Goal: Check status: Check status

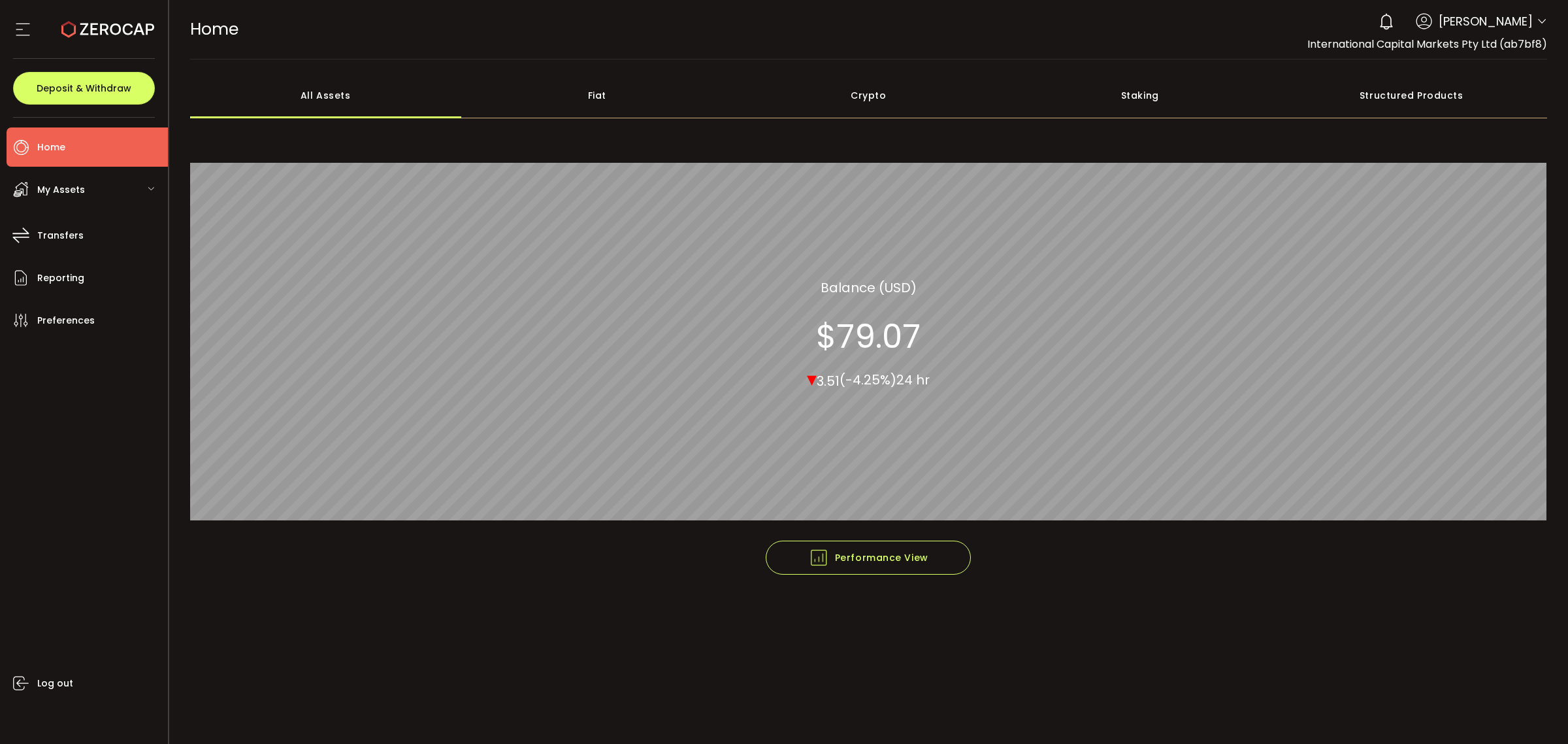
click at [1549, 27] on header "PDF is being processed and will download to your computer HOME Buy Power $0.00 …" at bounding box center [869, 30] width 1399 height 60
drag, startPoint x: 1544, startPoint y: 24, endPoint x: 1538, endPoint y: 35, distance: 12.5
click at [1544, 24] on icon at bounding box center [1542, 21] width 10 height 10
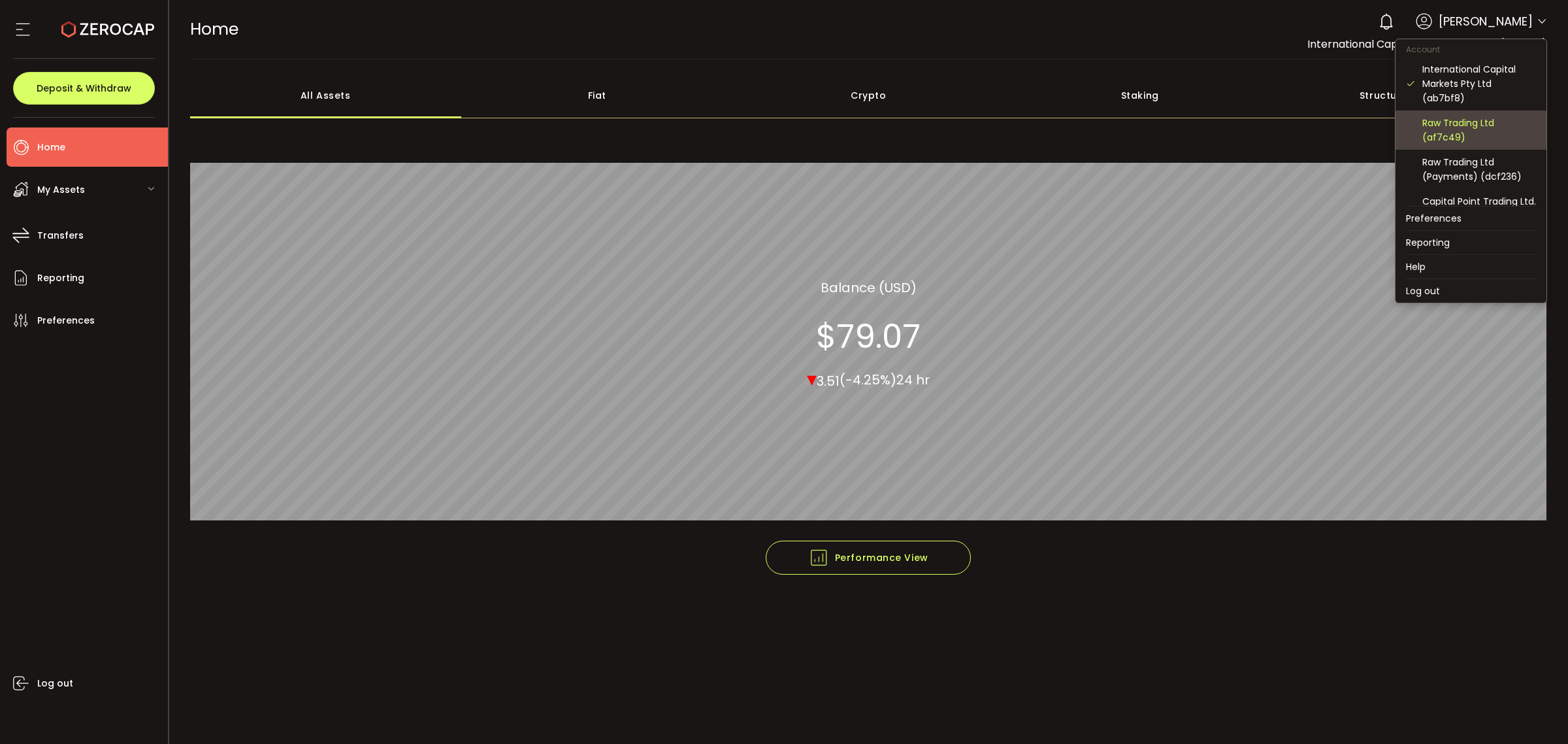
click at [1500, 111] on div "Raw Trading Ltd (af7c49)" at bounding box center [1471, 130] width 130 height 40
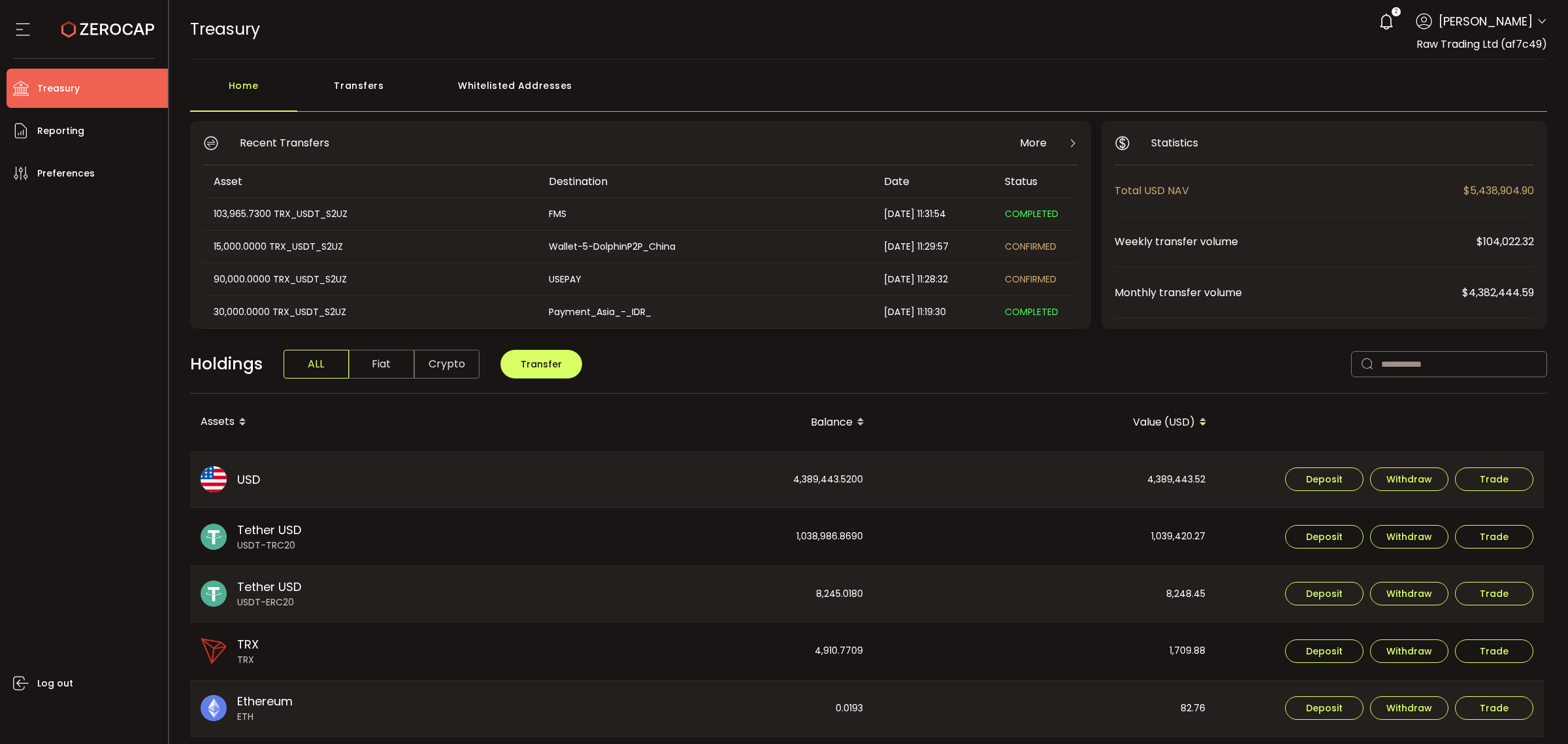
click at [377, 77] on div "Transfers" at bounding box center [359, 92] width 124 height 40
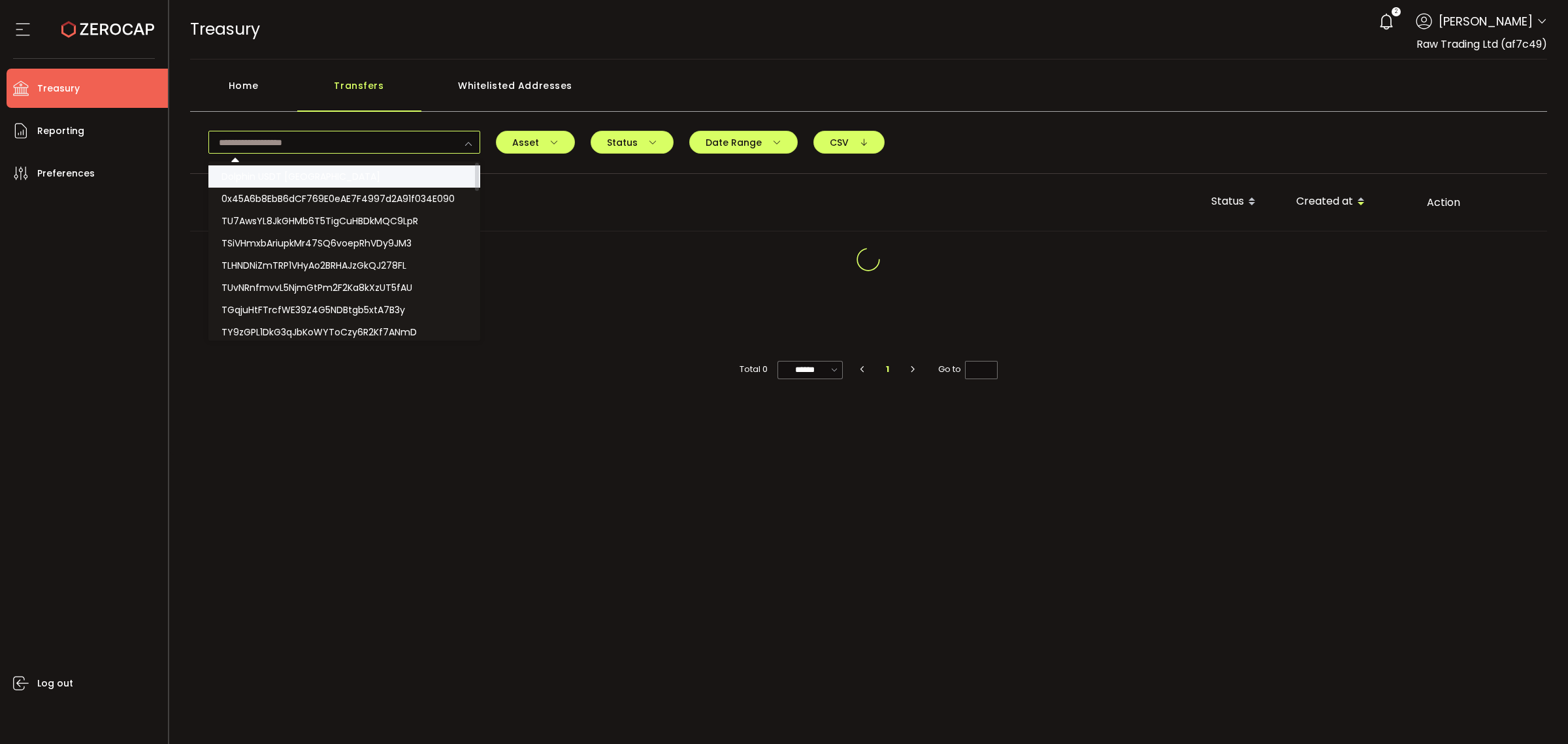
drag, startPoint x: 377, startPoint y: 149, endPoint x: 454, endPoint y: 174, distance: 81.0
click at [383, 151] on input "text" at bounding box center [344, 142] width 271 height 23
paste input "**********"
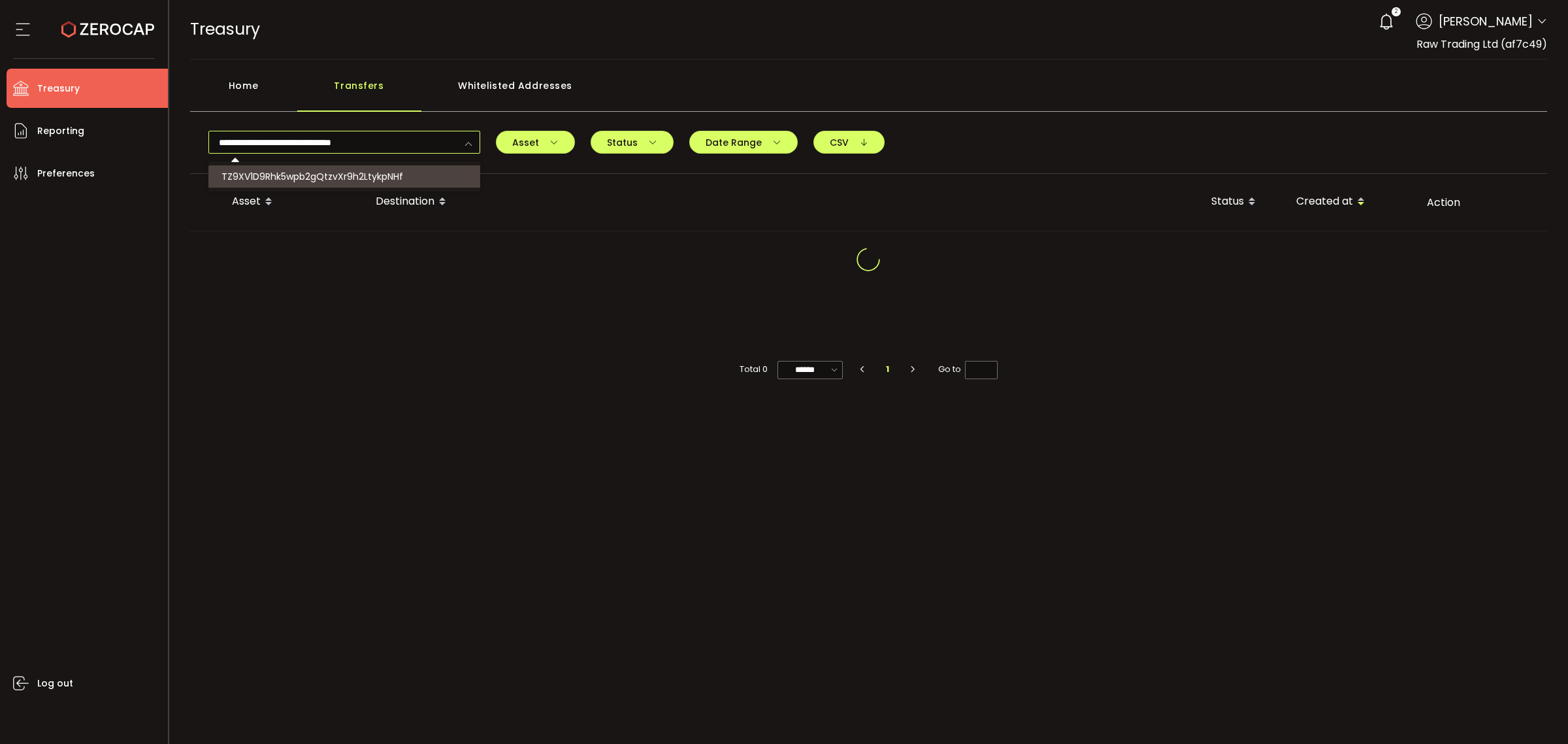
type input "**********"
click at [397, 175] on span "TZ9XV1D9Rhk5wpb2gQtzvXr9h2LtykpNHf" at bounding box center [312, 177] width 181 height 13
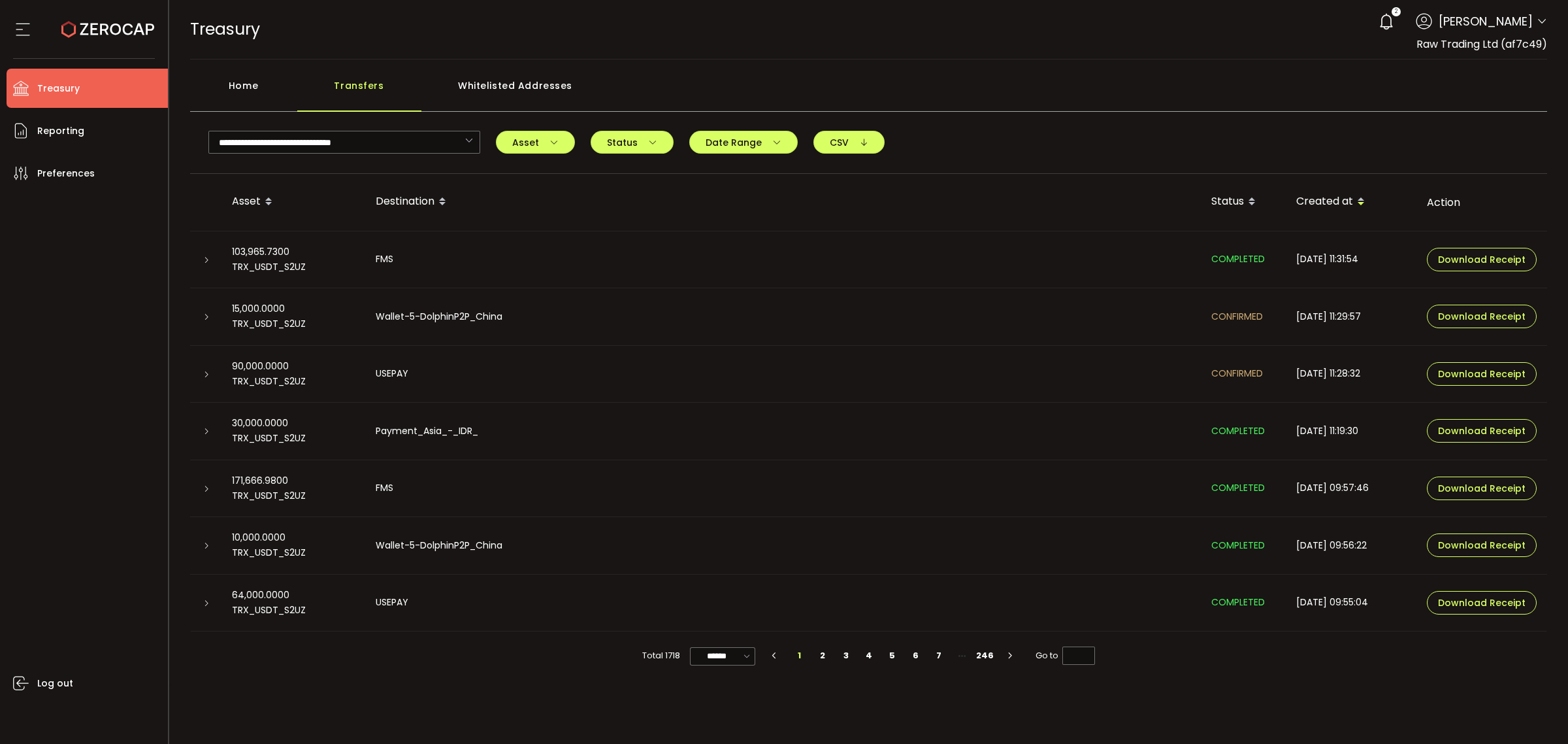
click at [207, 374] on icon at bounding box center [206, 374] width 8 height 8
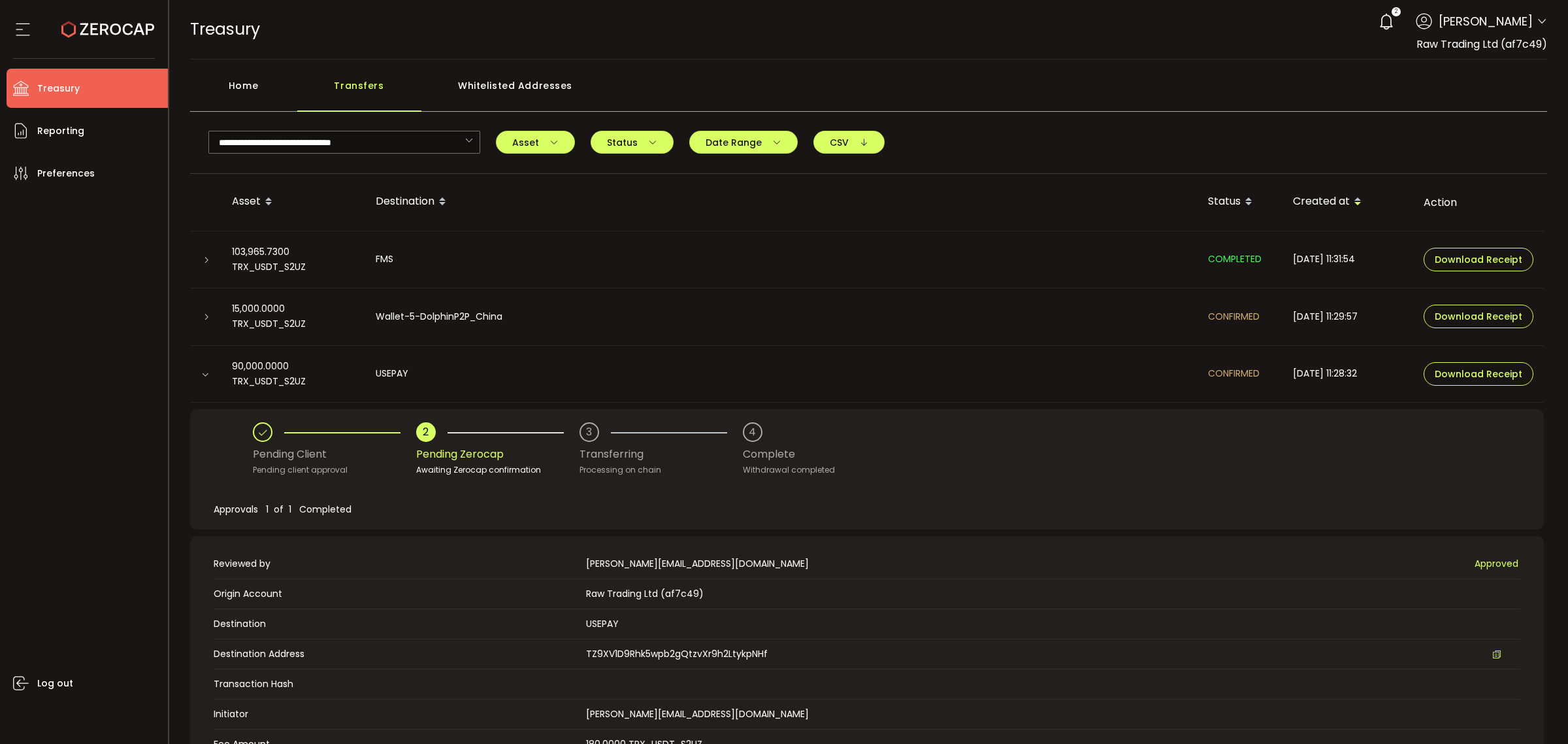
click at [201, 375] on icon at bounding box center [205, 374] width 8 height 8
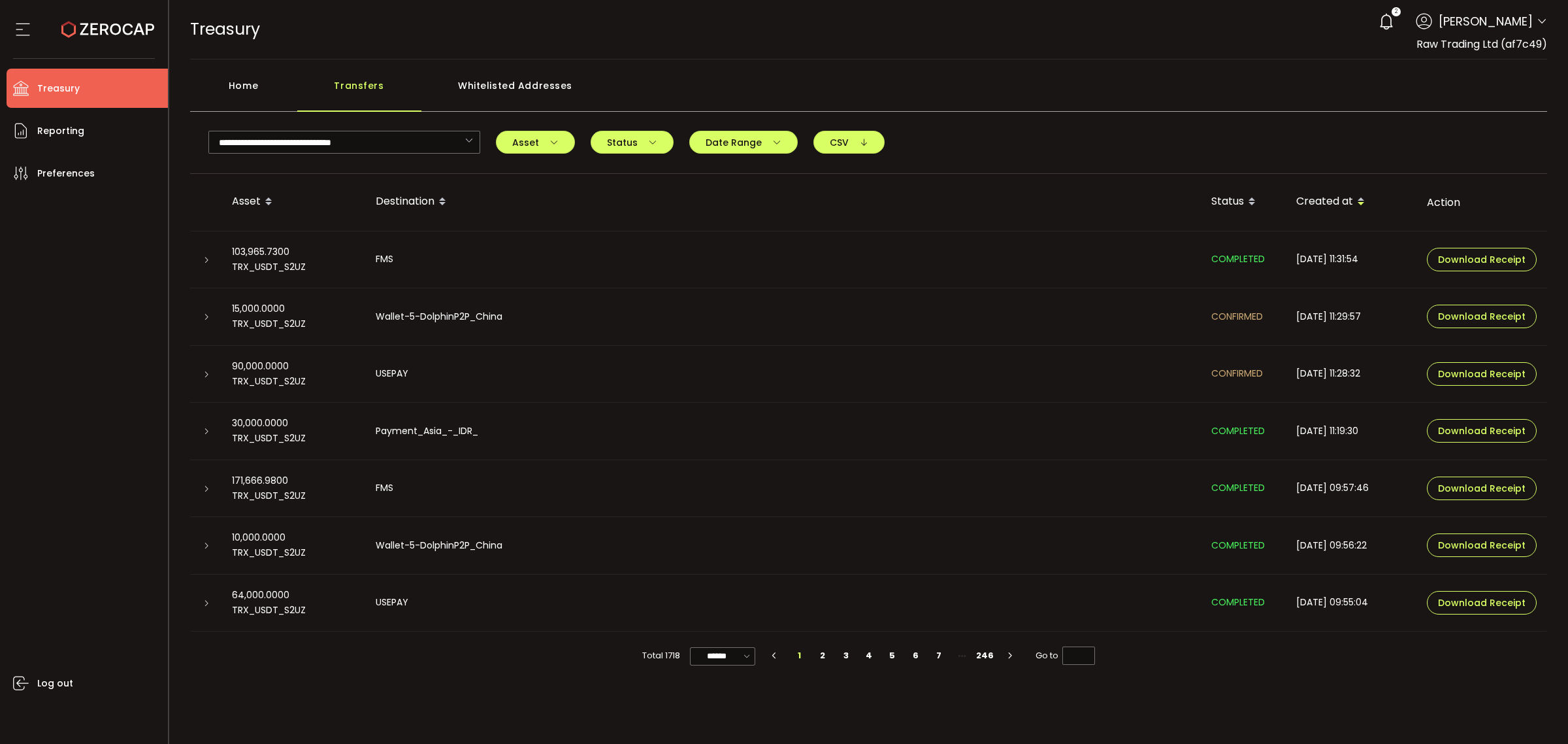
click at [202, 256] on icon at bounding box center [206, 260] width 8 height 8
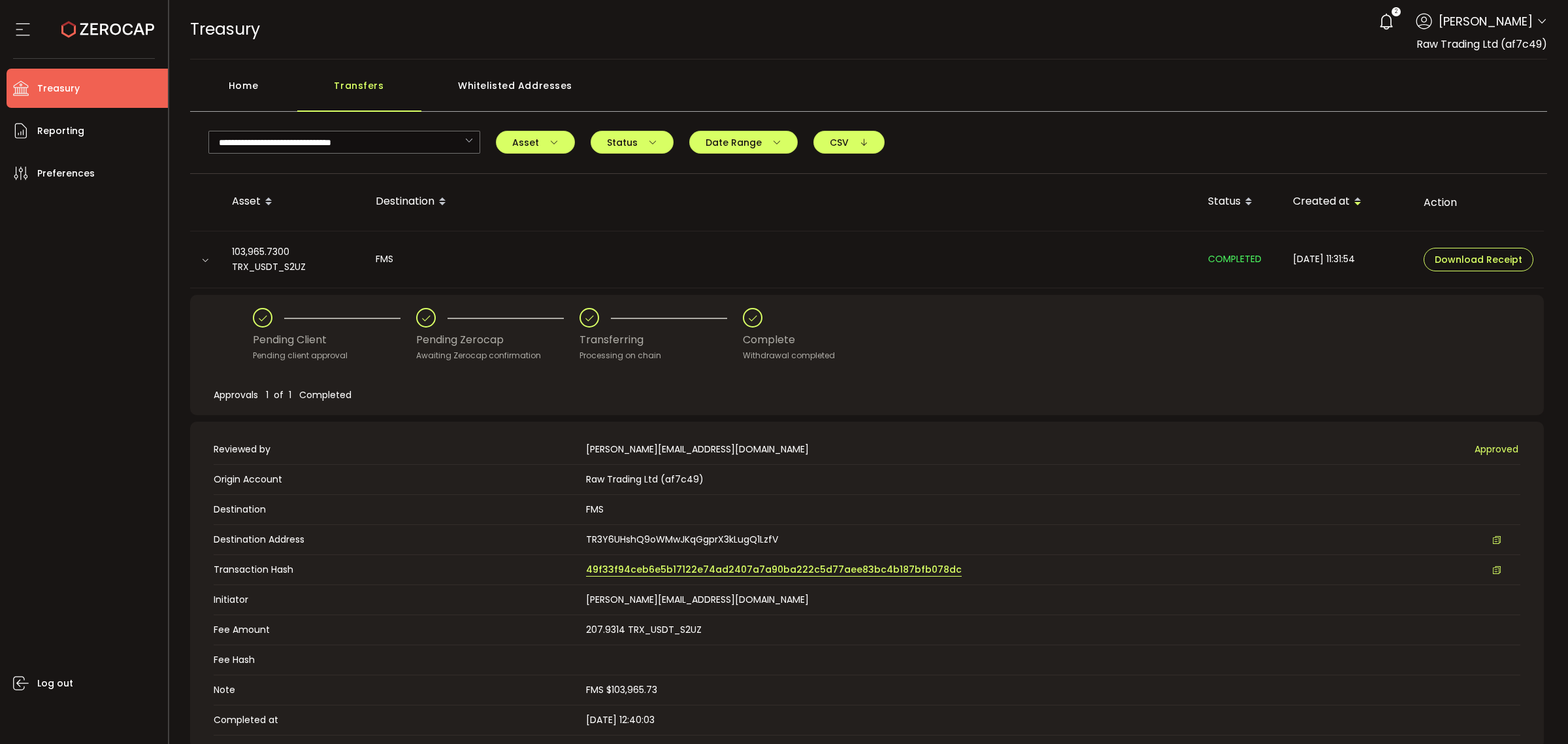
click at [710, 573] on span "49f33f94ceb6e5b17122e74ad2407a7a90ba222c5d77aee83bc4b187bfb078dc" at bounding box center [774, 569] width 376 height 13
drag, startPoint x: 224, startPoint y: 99, endPoint x: 309, endPoint y: 78, distance: 87.6
click at [235, 95] on div "Home" at bounding box center [244, 92] width 107 height 40
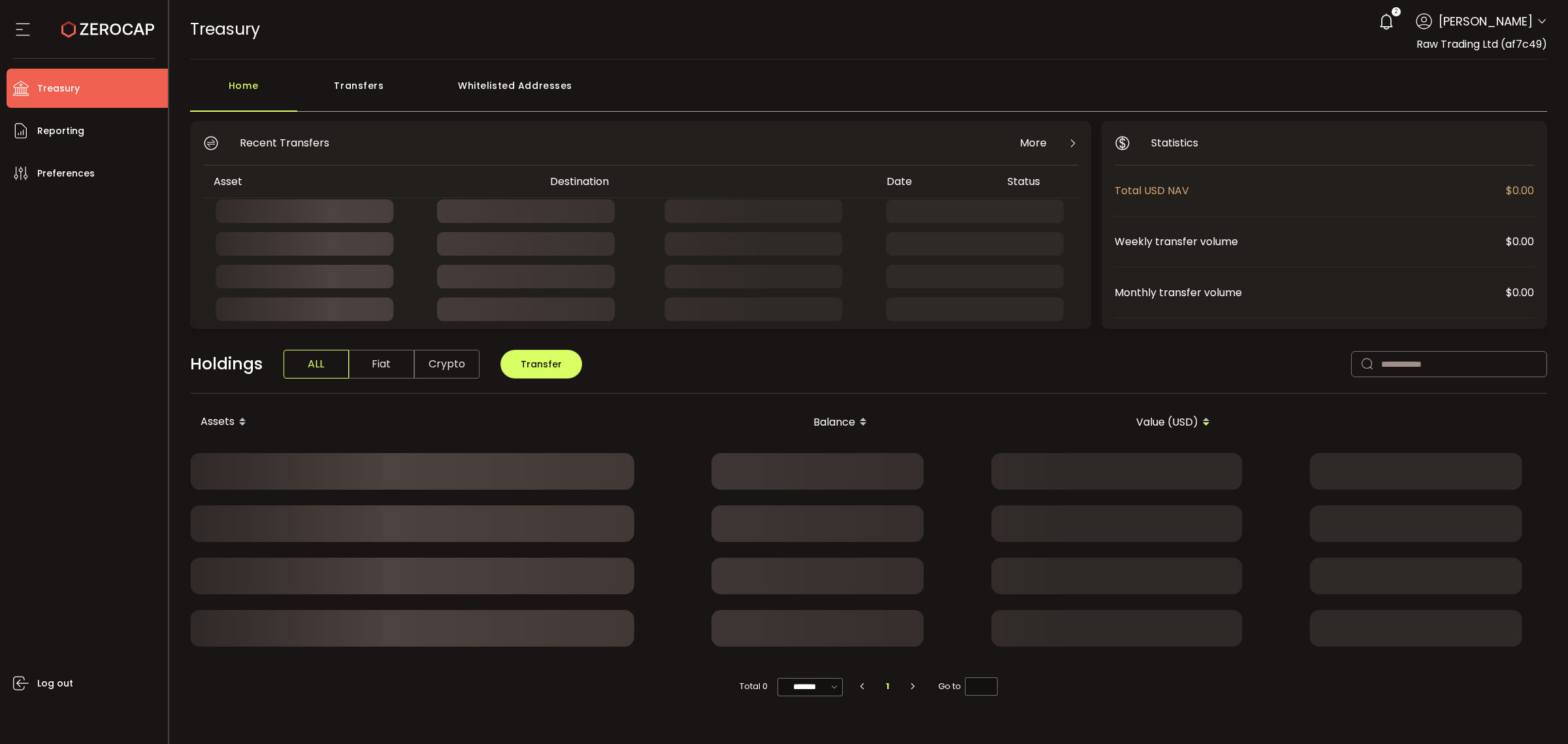
click at [347, 87] on div "Transfers" at bounding box center [359, 92] width 124 height 40
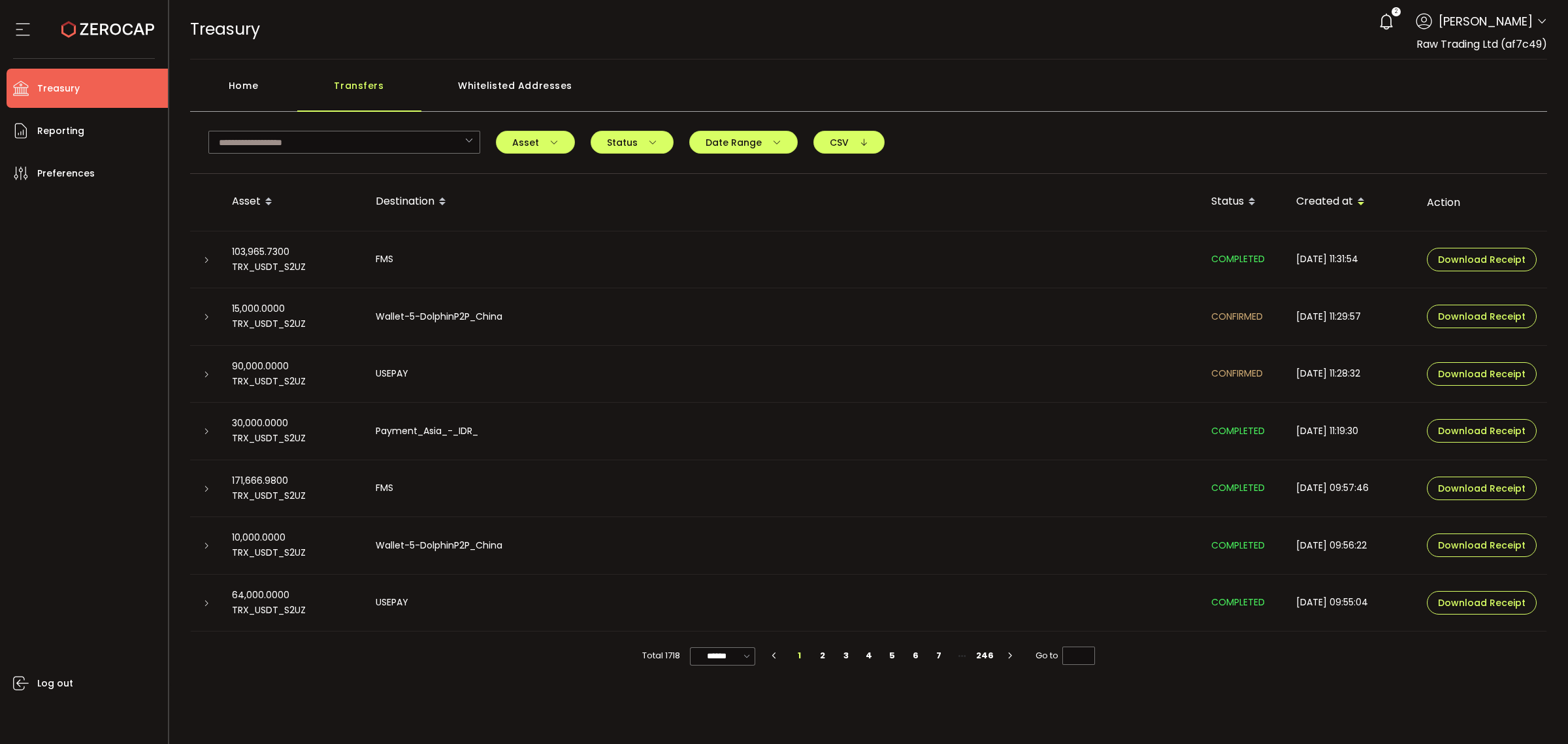
click at [271, 82] on div "Home" at bounding box center [244, 92] width 107 height 40
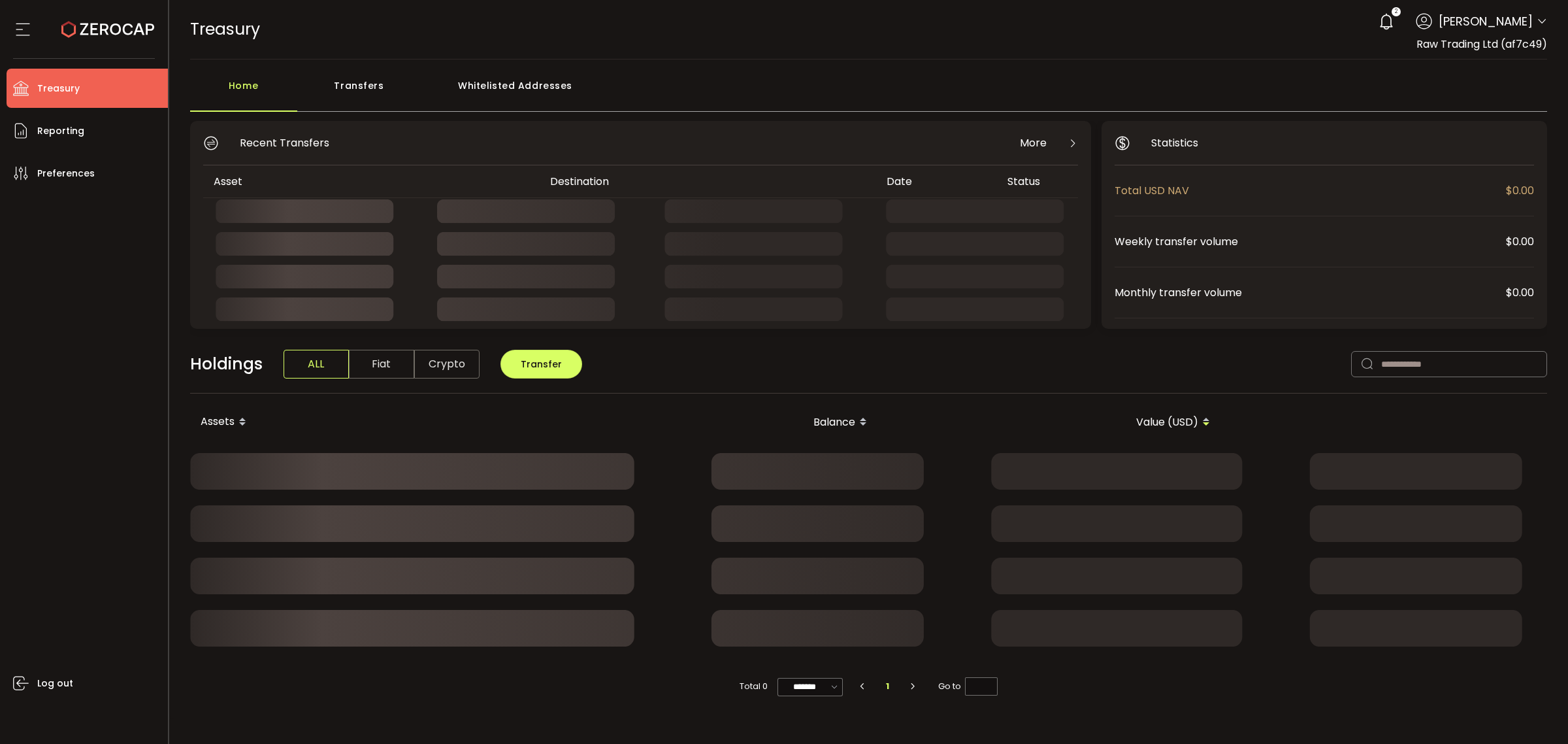
click at [327, 80] on div "Transfers" at bounding box center [359, 92] width 124 height 40
